Goal: Task Accomplishment & Management: Manage account settings

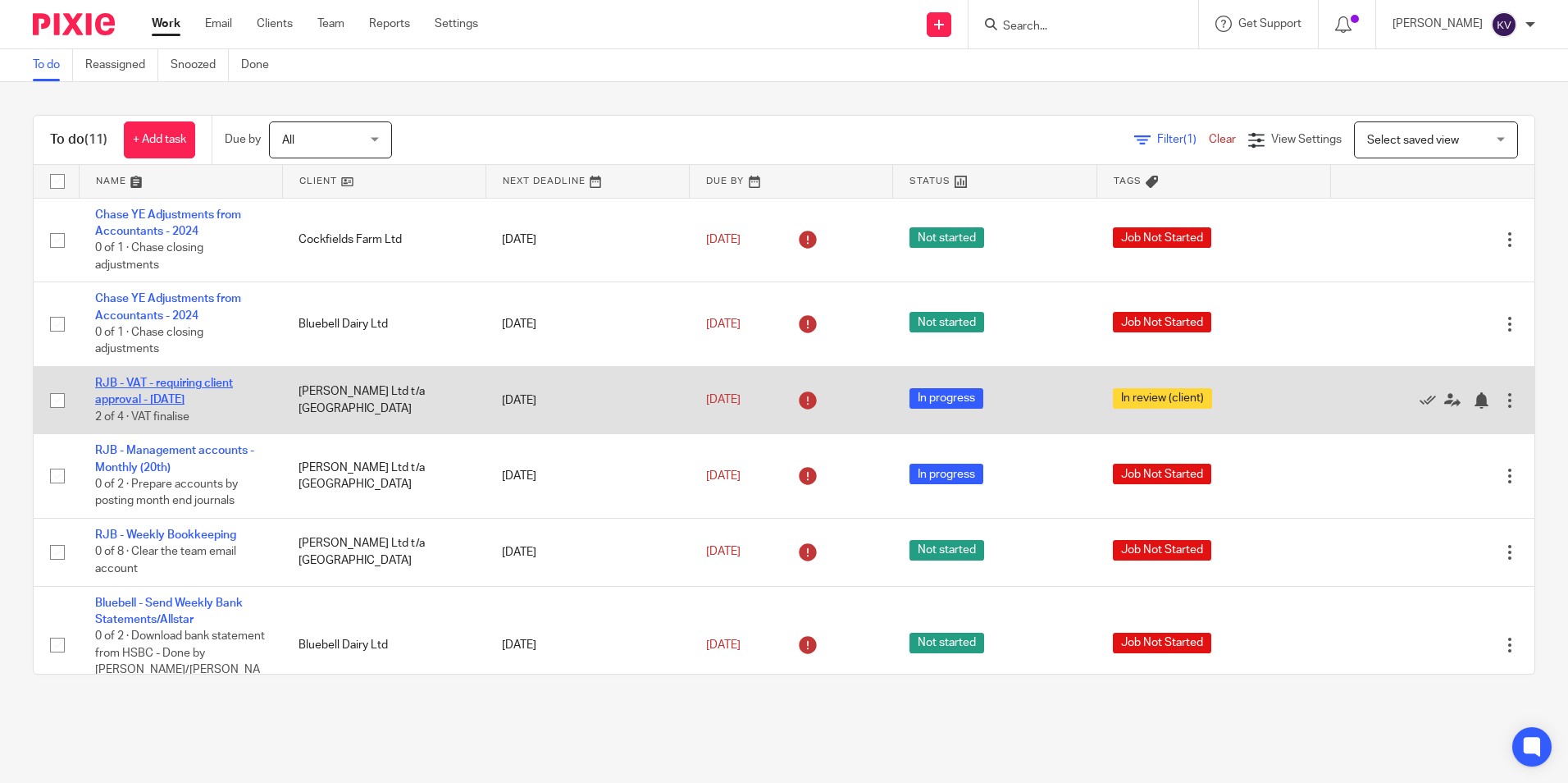
click at [150, 394] on link "RJB - VAT - requiring client approval - July 2025" at bounding box center [164, 391] width 137 height 28
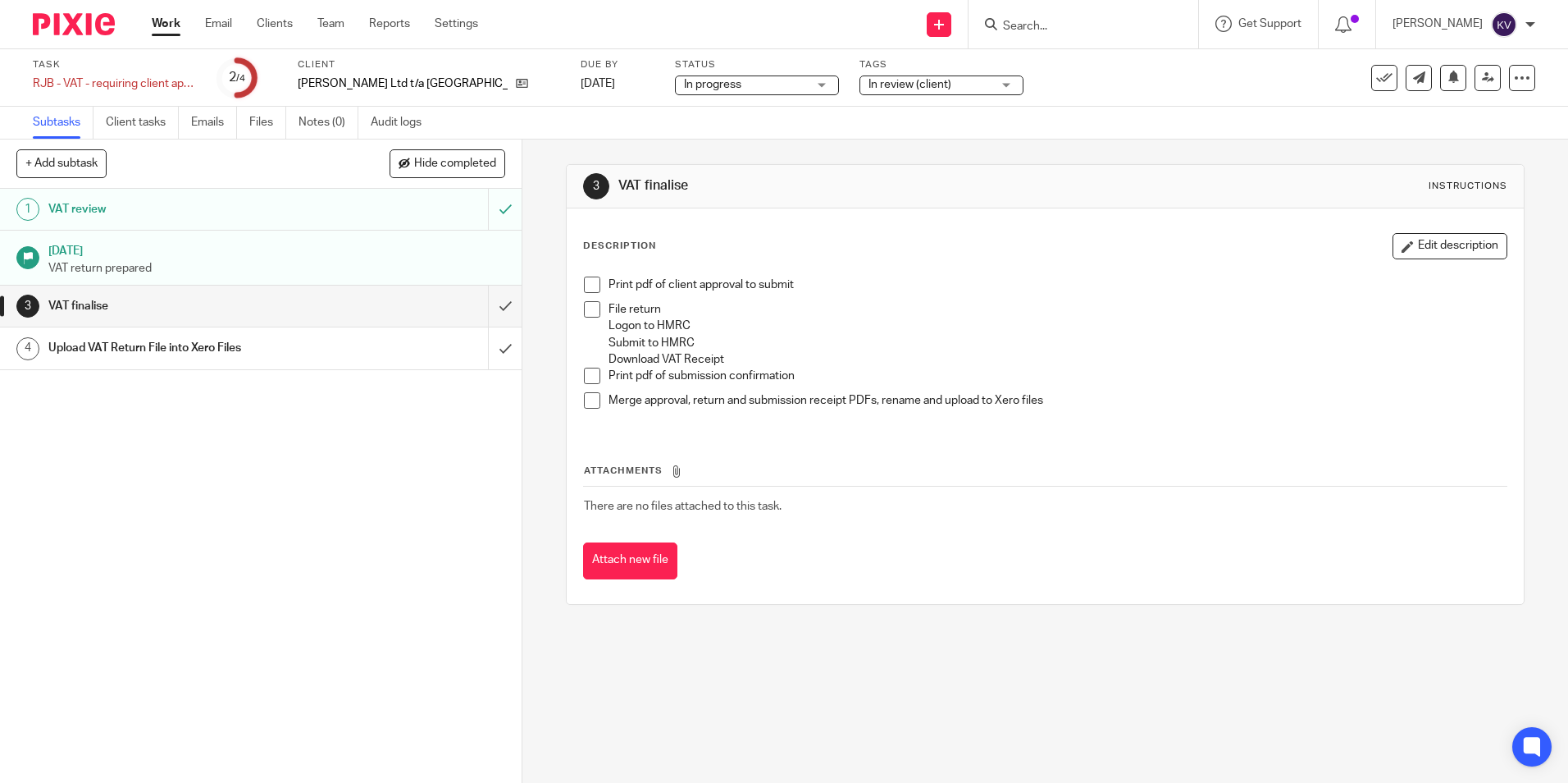
click at [590, 287] on span at bounding box center [592, 284] width 17 height 17
click at [601, 311] on li "File return Logon to HMRC Submit to HMRC Download VAT Receipt" at bounding box center [1044, 334] width 922 height 66
click at [583, 313] on span at bounding box center [592, 310] width 17 height 17
click at [494, 301] on input "submit" at bounding box center [261, 306] width 522 height 41
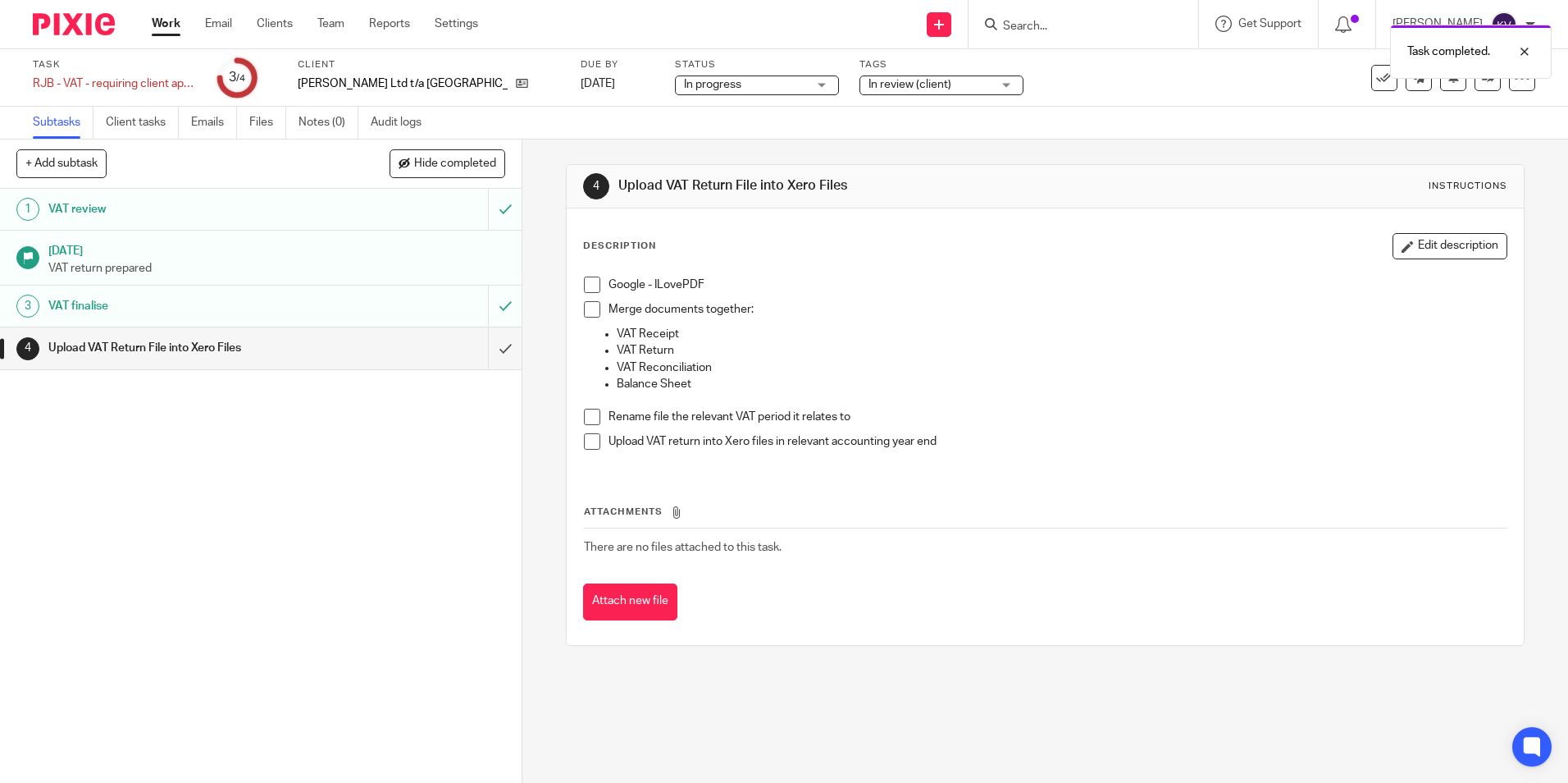
click at [486, 349] on input "submit" at bounding box center [261, 348] width 522 height 41
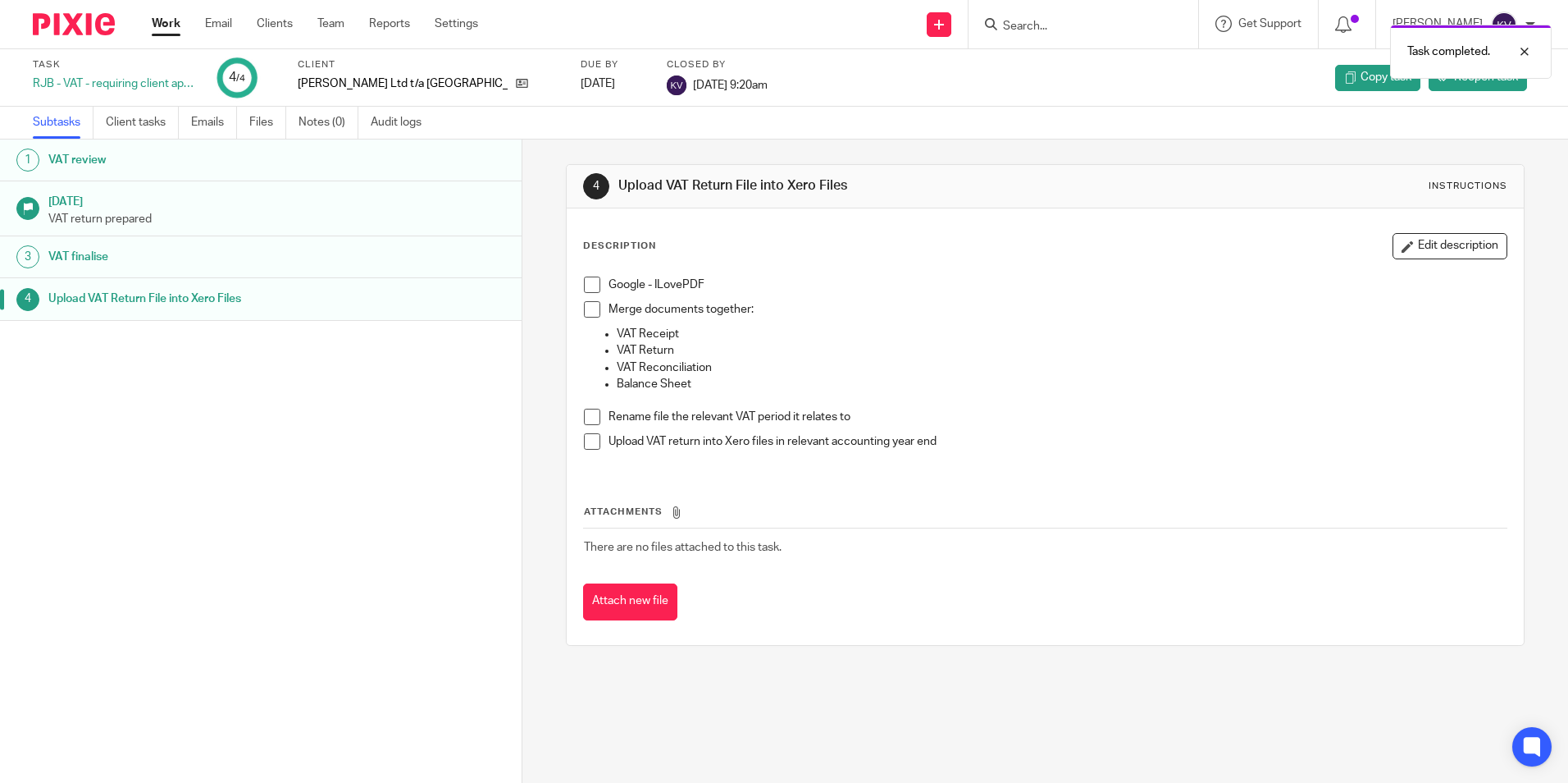
click at [159, 23] on link "Work" at bounding box center [165, 24] width 29 height 17
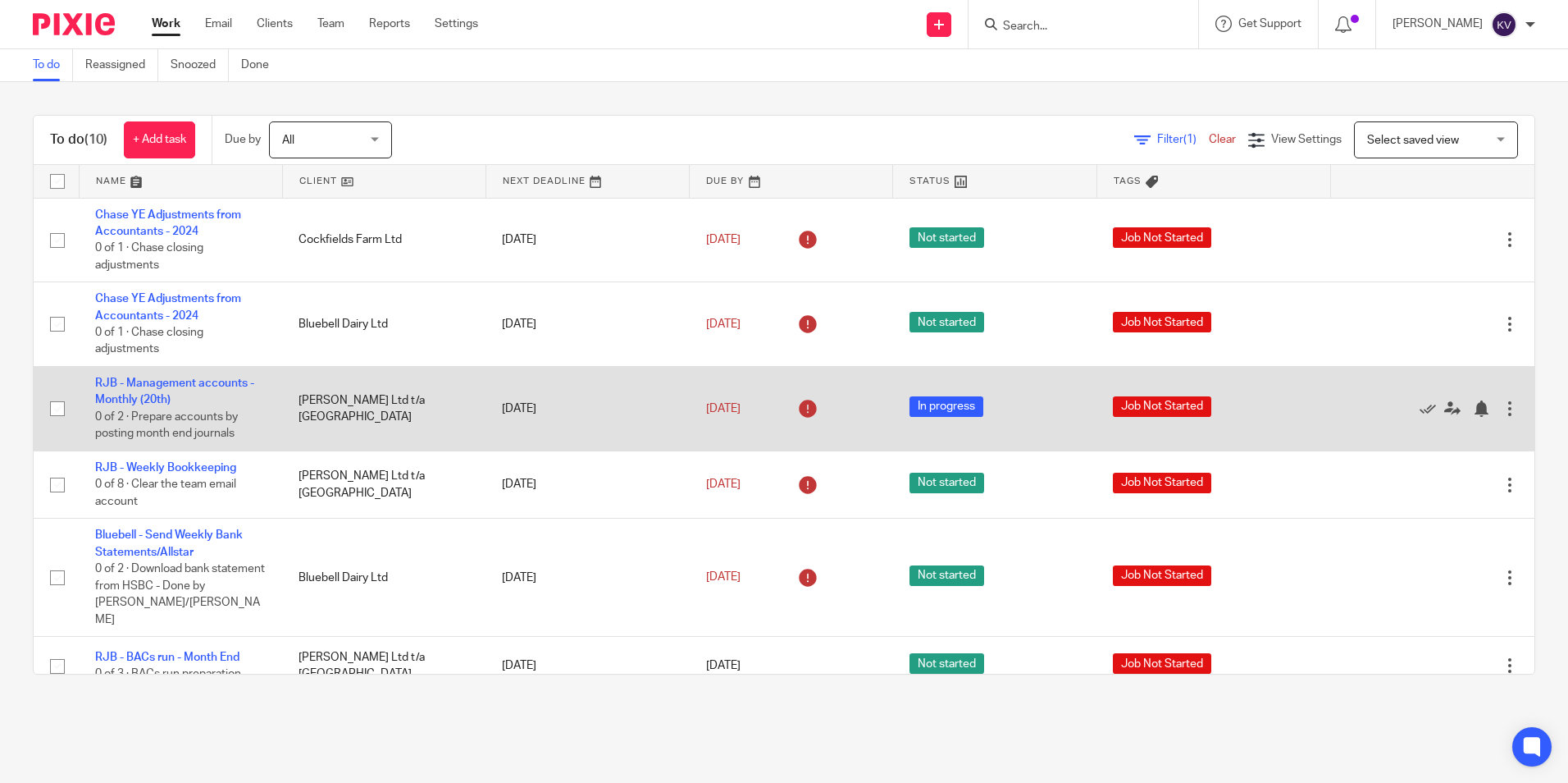
click at [114, 391] on td "RJB - Management accounts - Monthly (20th) 0 of 2 · Prepare accounts by posting…" at bounding box center [180, 409] width 203 height 84
click at [114, 400] on link "RJB - Management accounts - Monthly (20th)" at bounding box center [175, 391] width 159 height 28
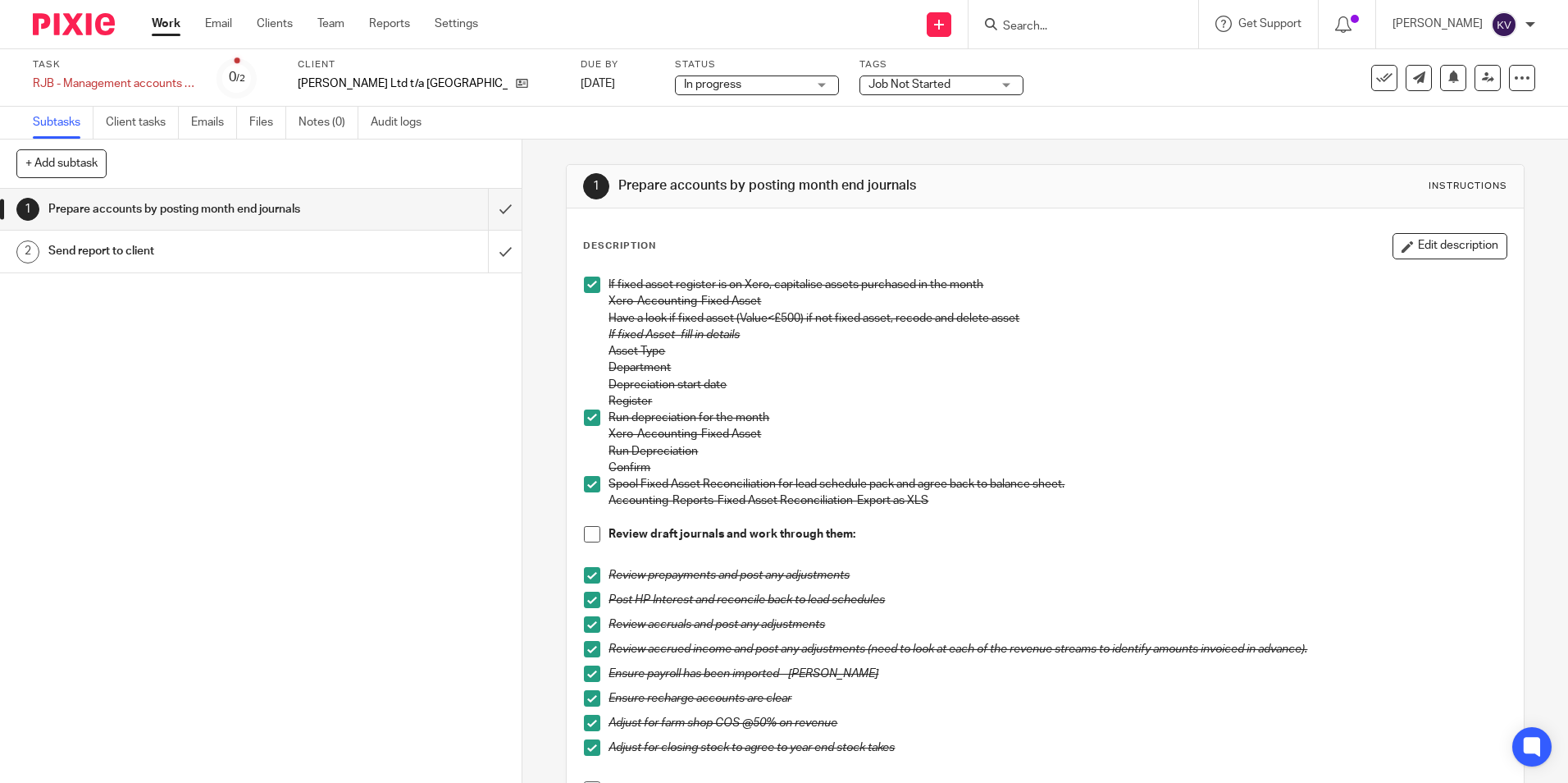
scroll to position [328, 0]
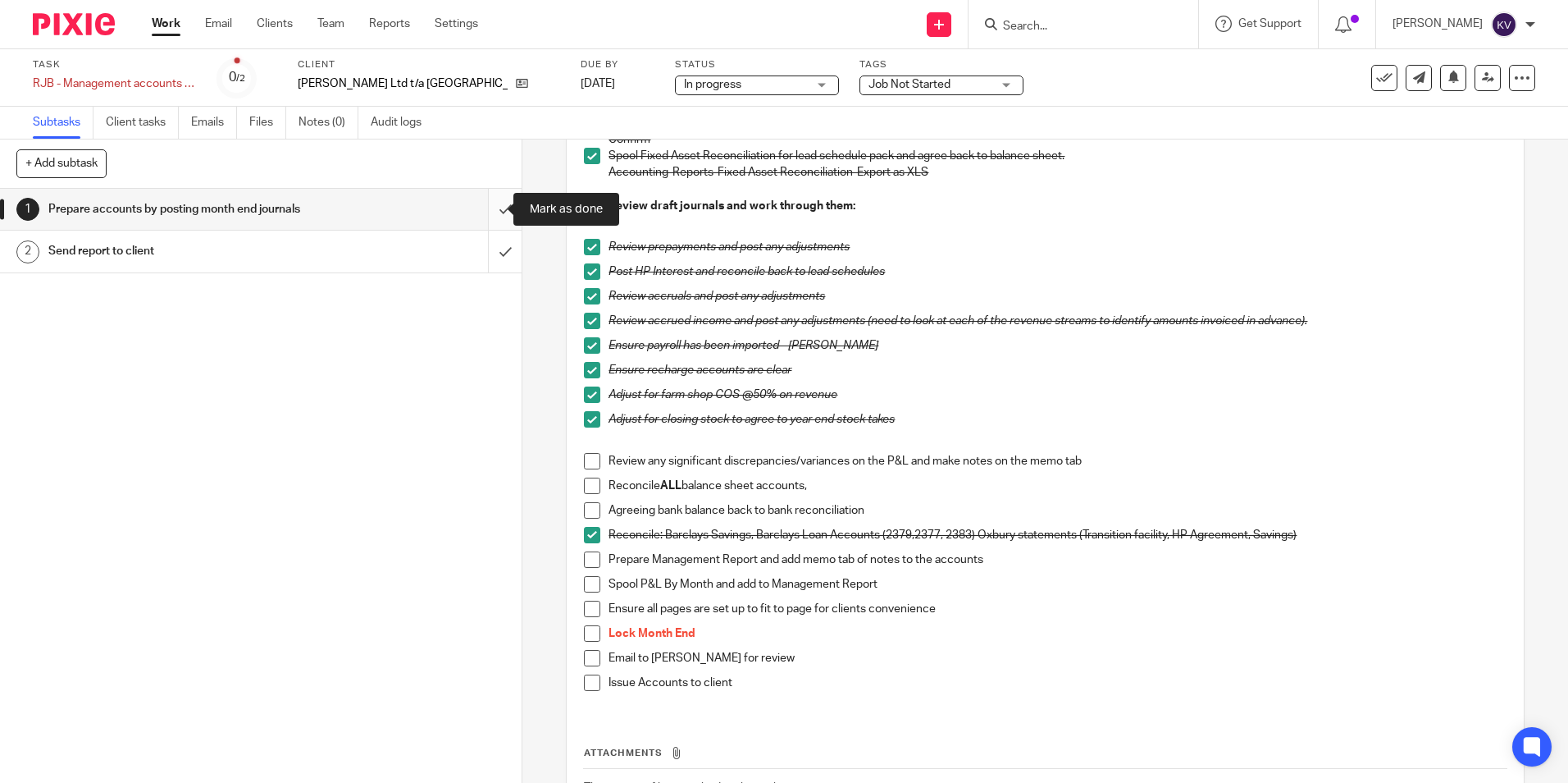
click at [487, 206] on input "submit" at bounding box center [261, 210] width 522 height 41
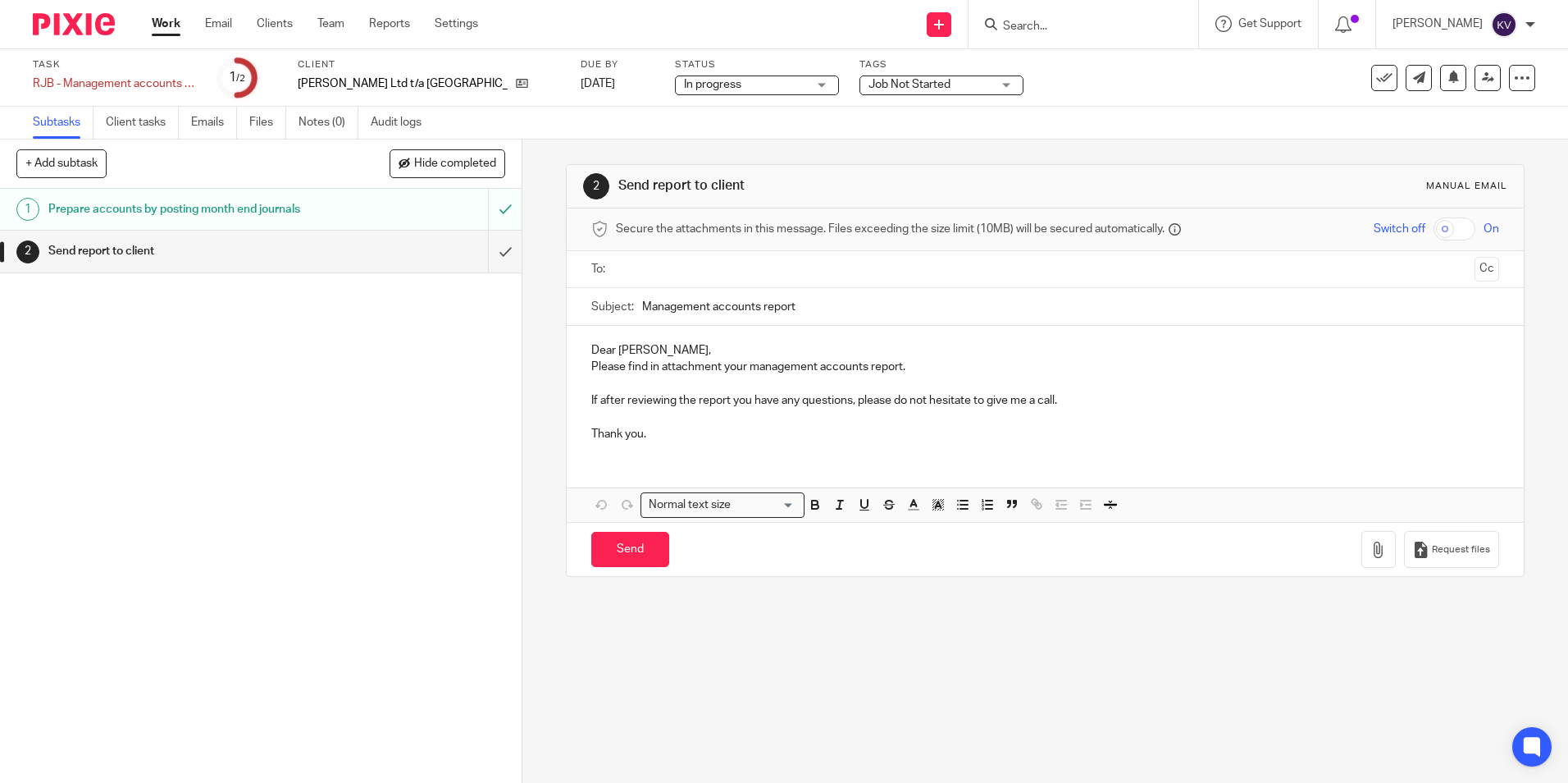
click at [869, 87] on span "Job Not Started" at bounding box center [910, 84] width 82 height 11
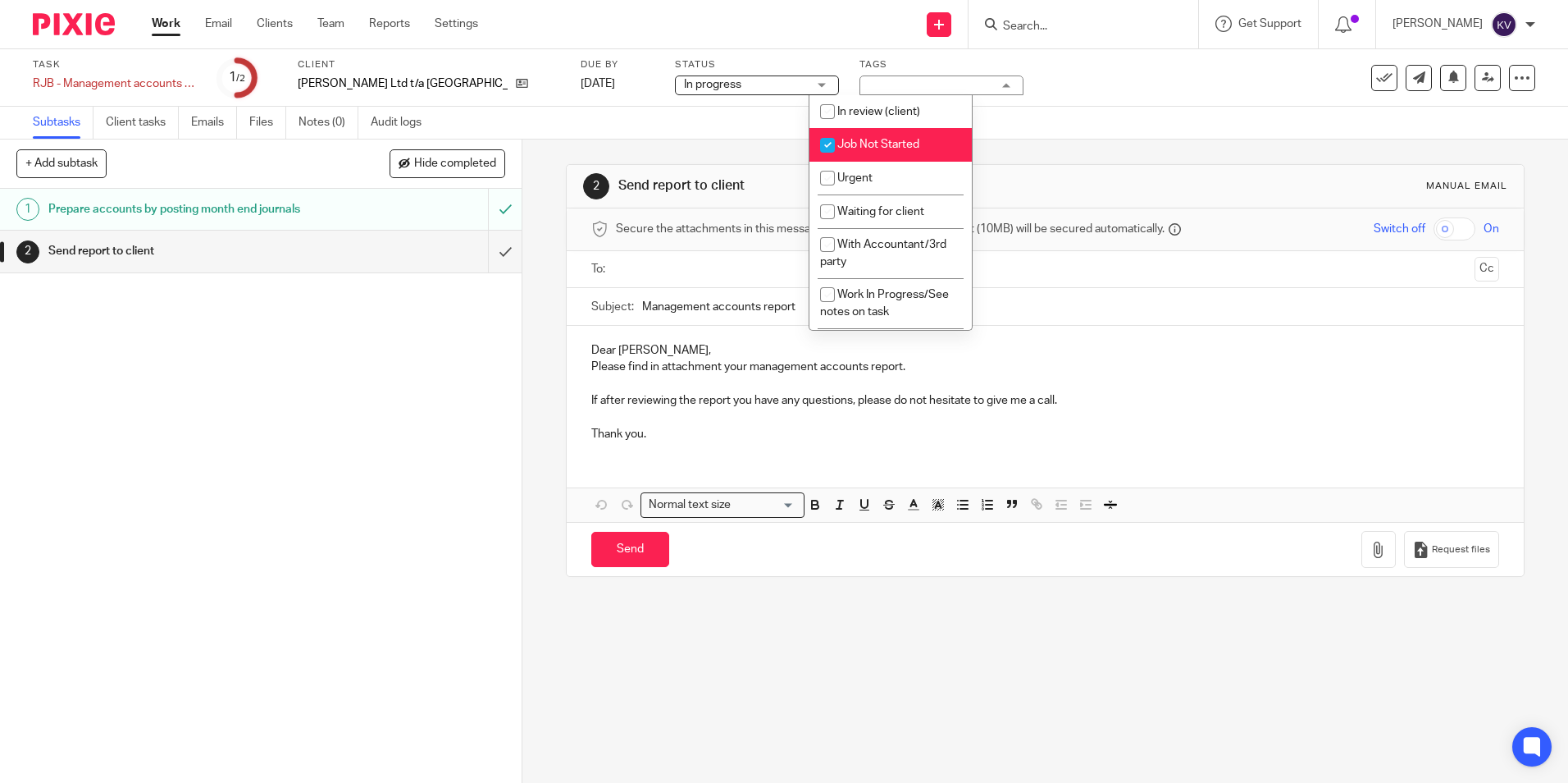
click at [828, 141] on input "checkbox" at bounding box center [827, 145] width 31 height 31
checkbox input "false"
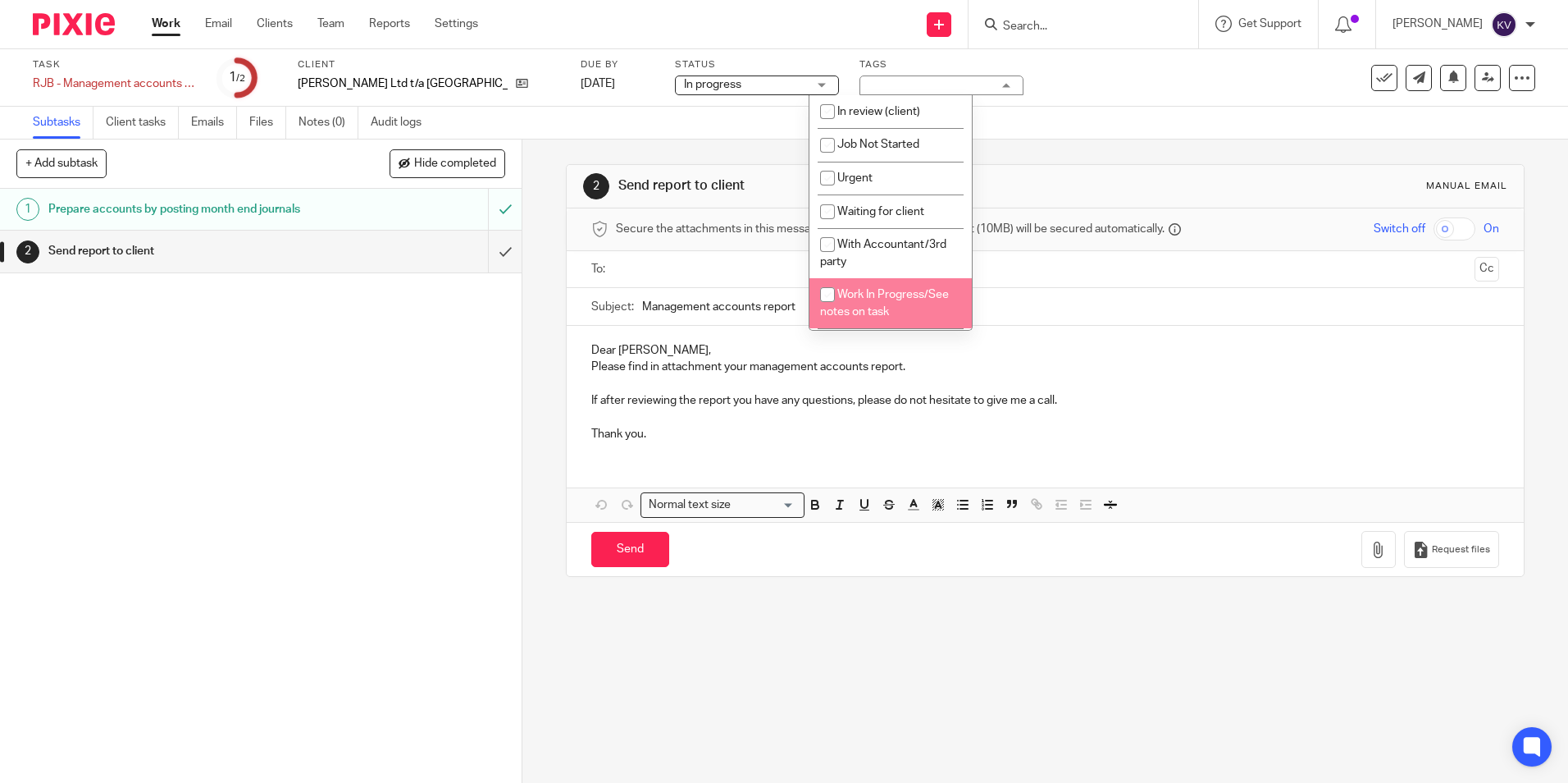
click at [828, 286] on input "checkbox" at bounding box center [827, 294] width 31 height 31
checkbox input "true"
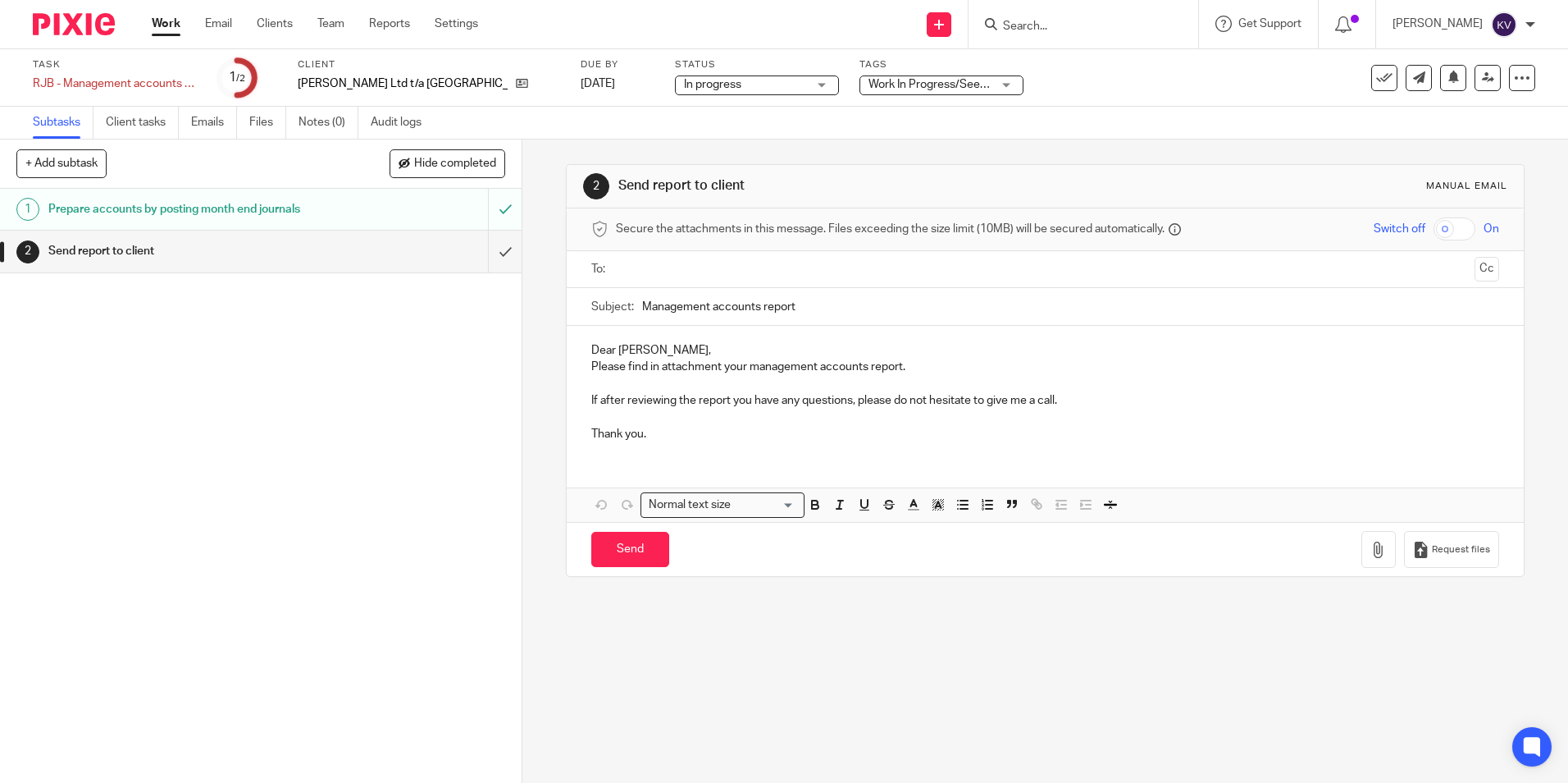
click at [363, 332] on div "1 Prepare accounts by posting month end journals 2 Send report to client" at bounding box center [261, 486] width 522 height 594
click at [169, 20] on link "Work" at bounding box center [165, 24] width 29 height 17
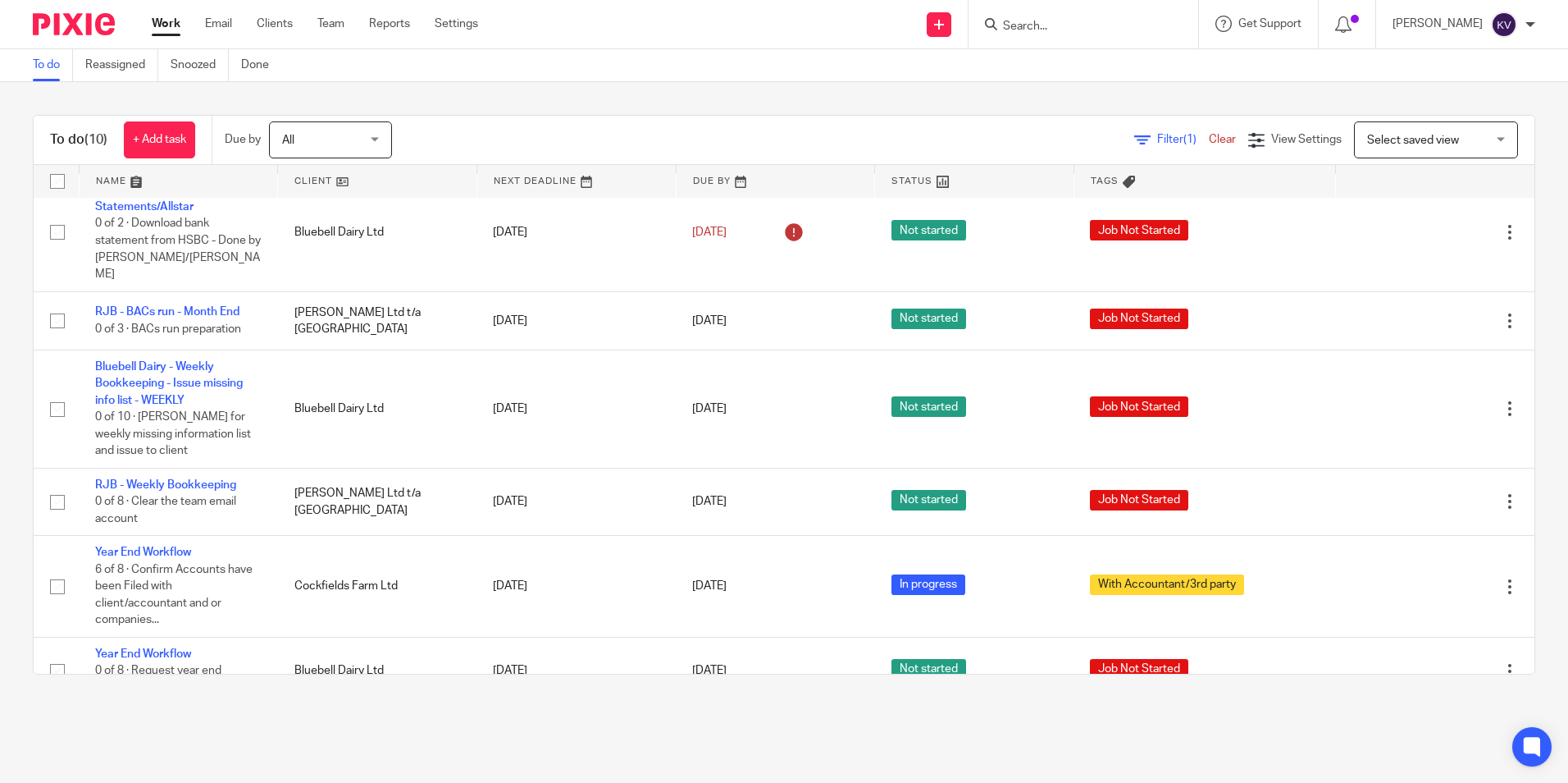
scroll to position [342, 0]
